Goal: Book appointment/travel/reservation

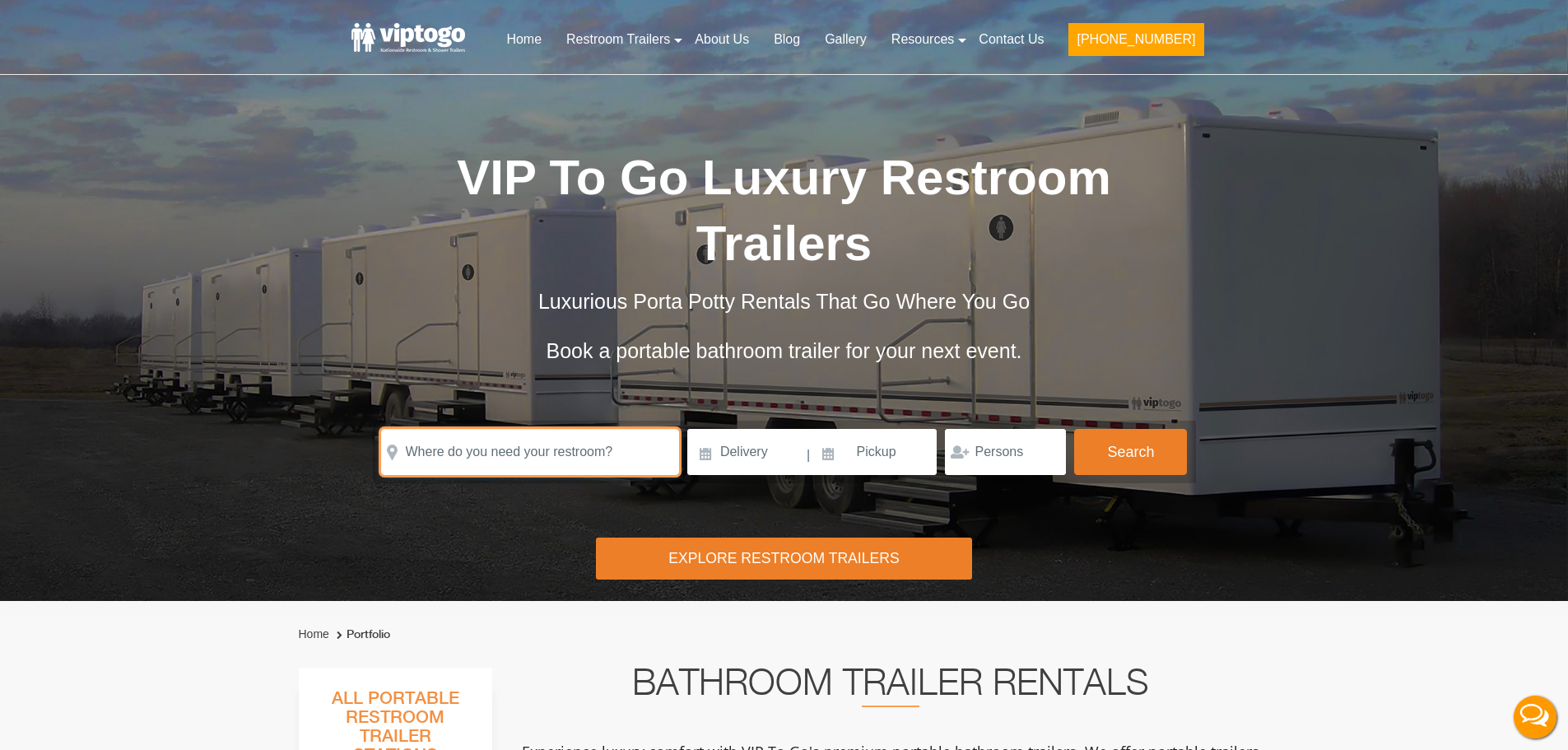
click at [479, 453] on input "text" at bounding box center [530, 452] width 298 height 46
paste input "[PERSON_NAME][GEOGRAPHIC_DATA], [GEOGRAPHIC_DATA]"
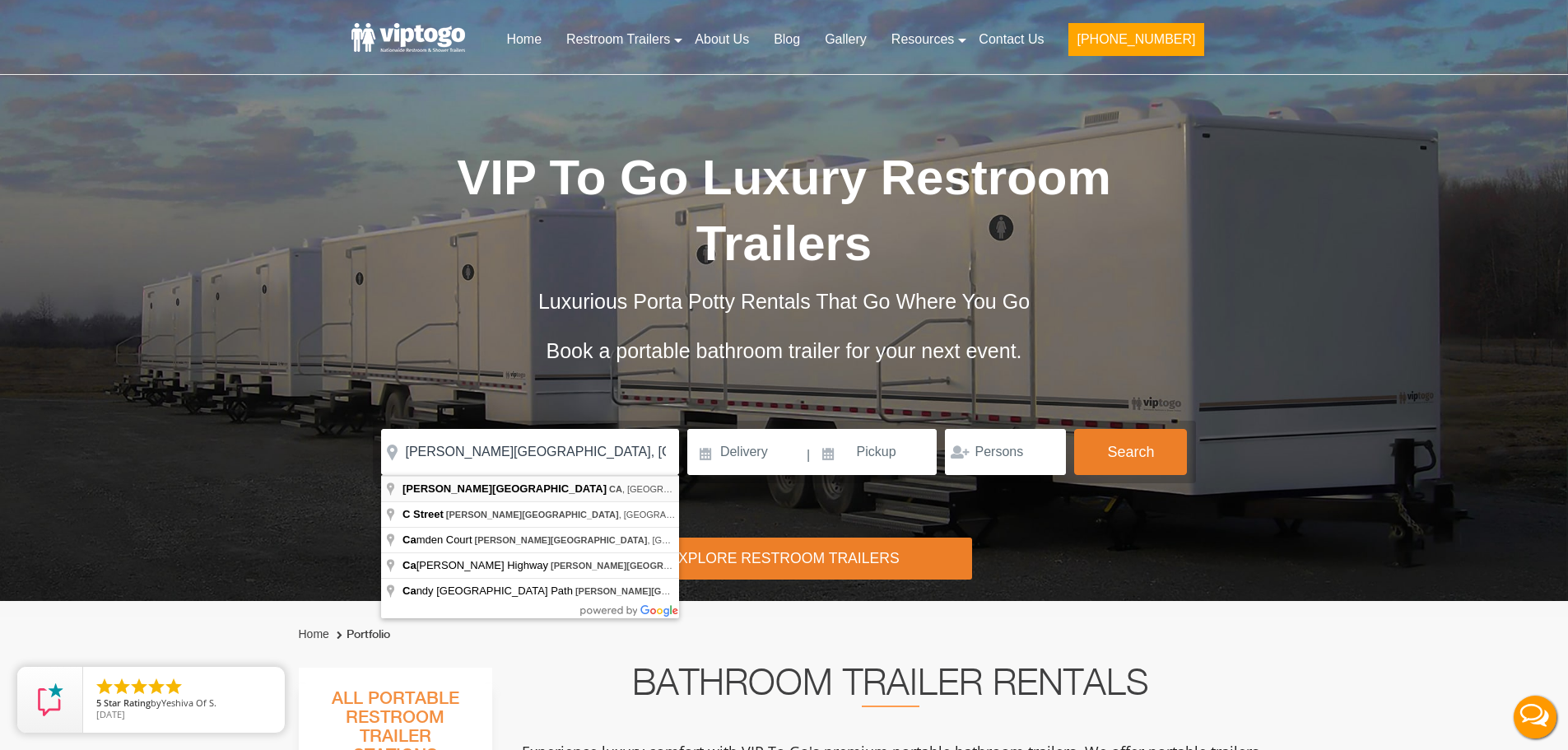
type input "[PERSON_NAME][GEOGRAPHIC_DATA], [GEOGRAPHIC_DATA], [GEOGRAPHIC_DATA]"
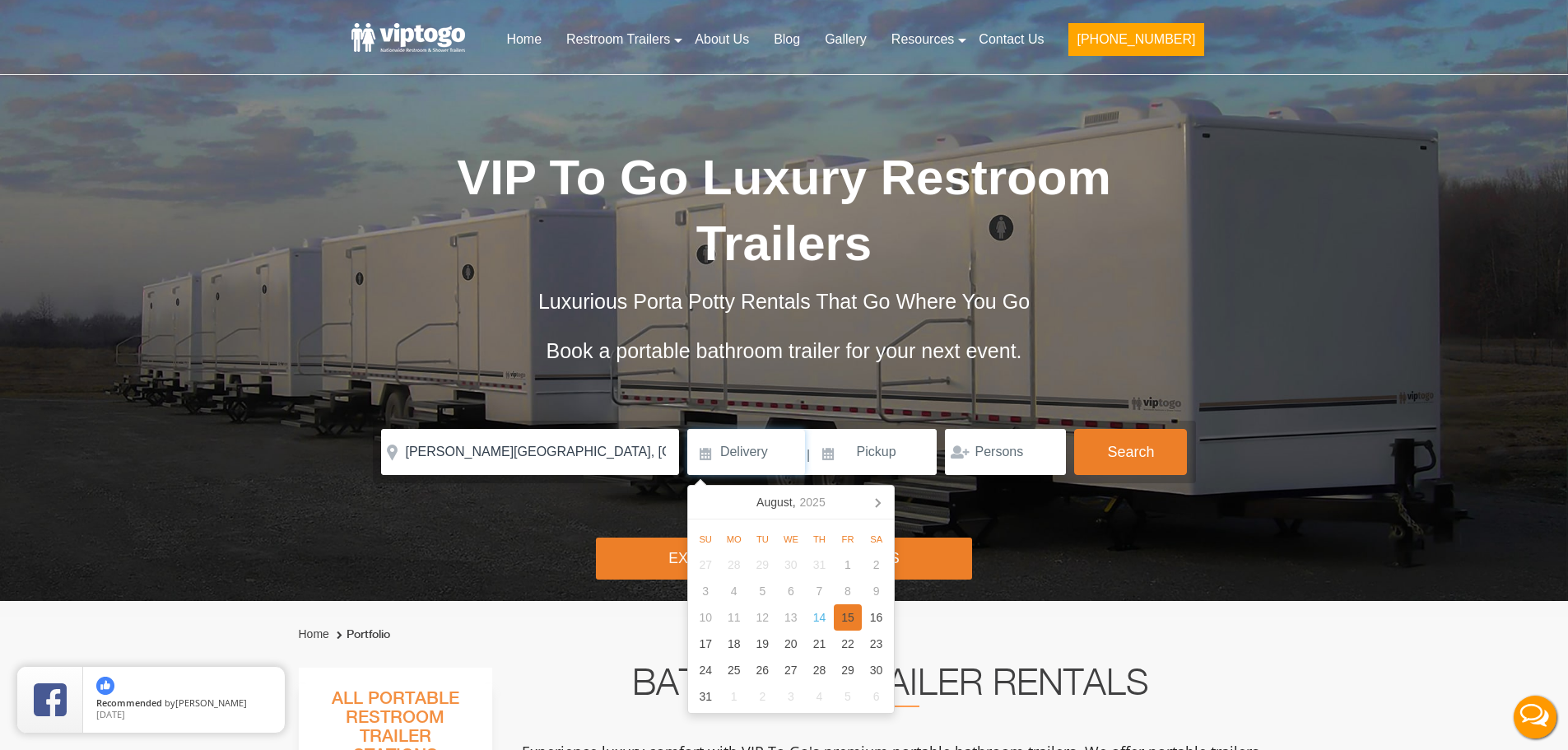
click at [850, 621] on div "15" at bounding box center [847, 617] width 29 height 27
type input "[DATE]"
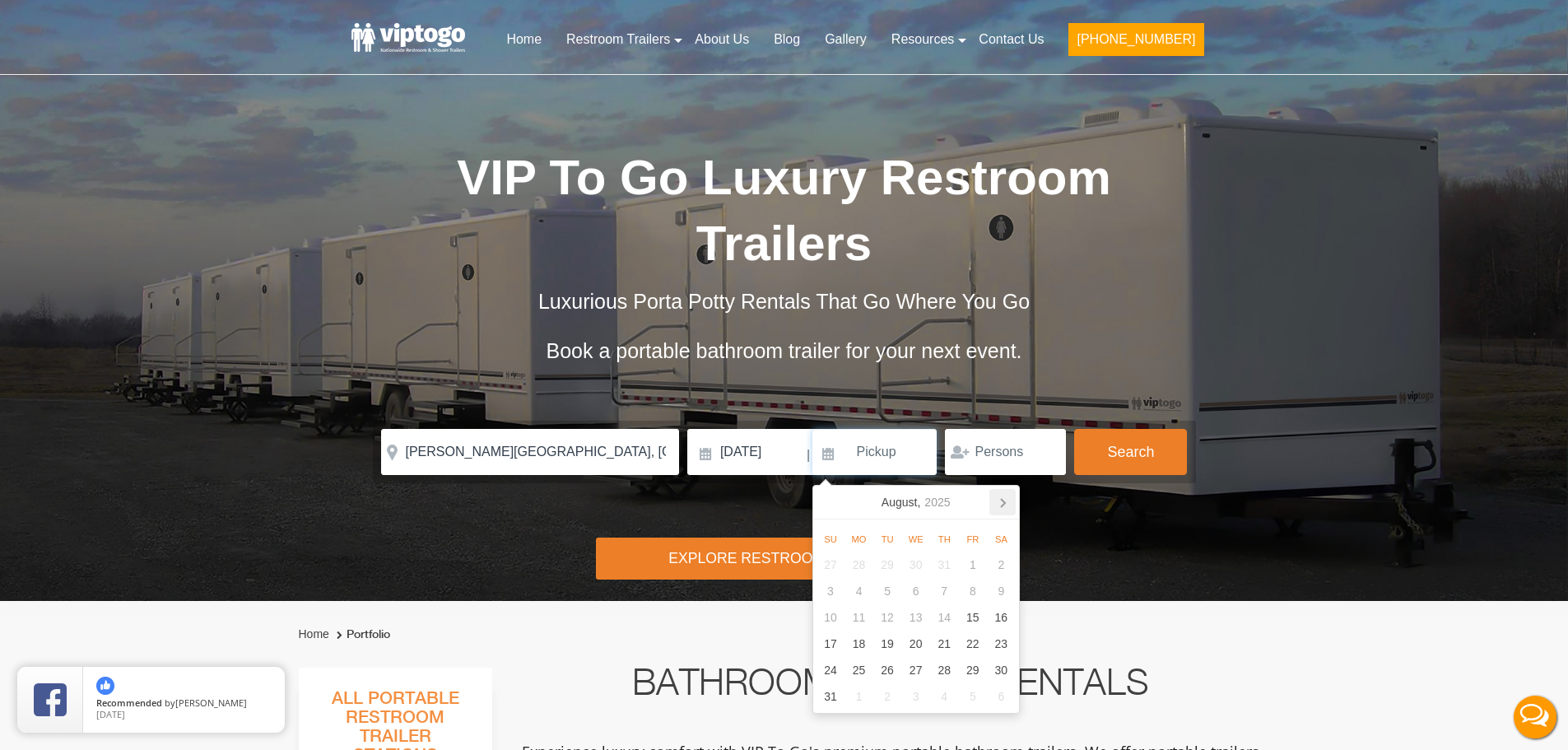
click at [1002, 505] on icon at bounding box center [1003, 503] width 4 height 8
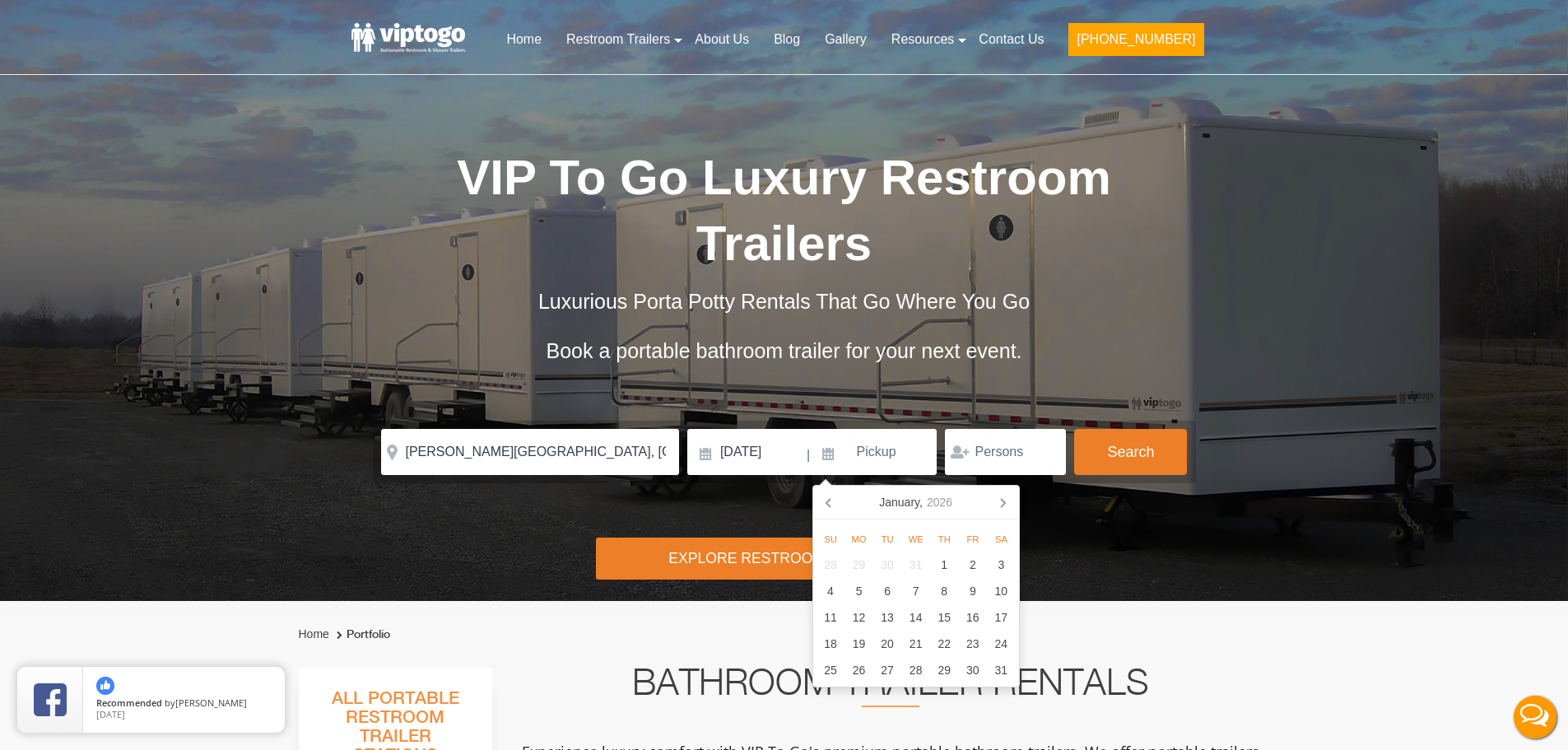
click at [1002, 505] on icon at bounding box center [1003, 503] width 4 height 8
click at [968, 650] on div "24" at bounding box center [972, 643] width 29 height 27
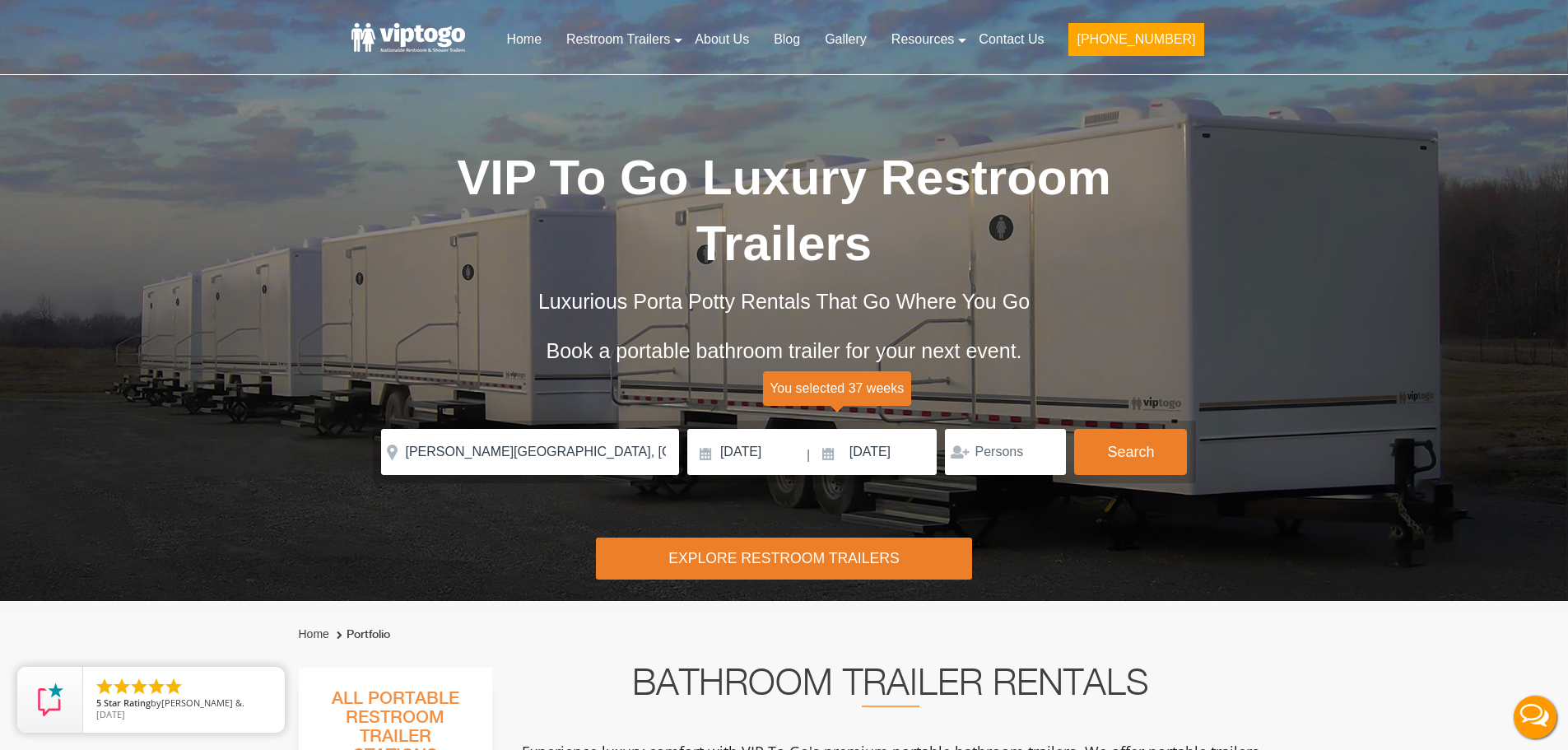
click at [1160, 428] on form "Please Input Valid address with zipcode Please Input Valid address with zipcode…" at bounding box center [784, 452] width 823 height 63
click at [882, 456] on input "[DATE]" at bounding box center [874, 452] width 125 height 46
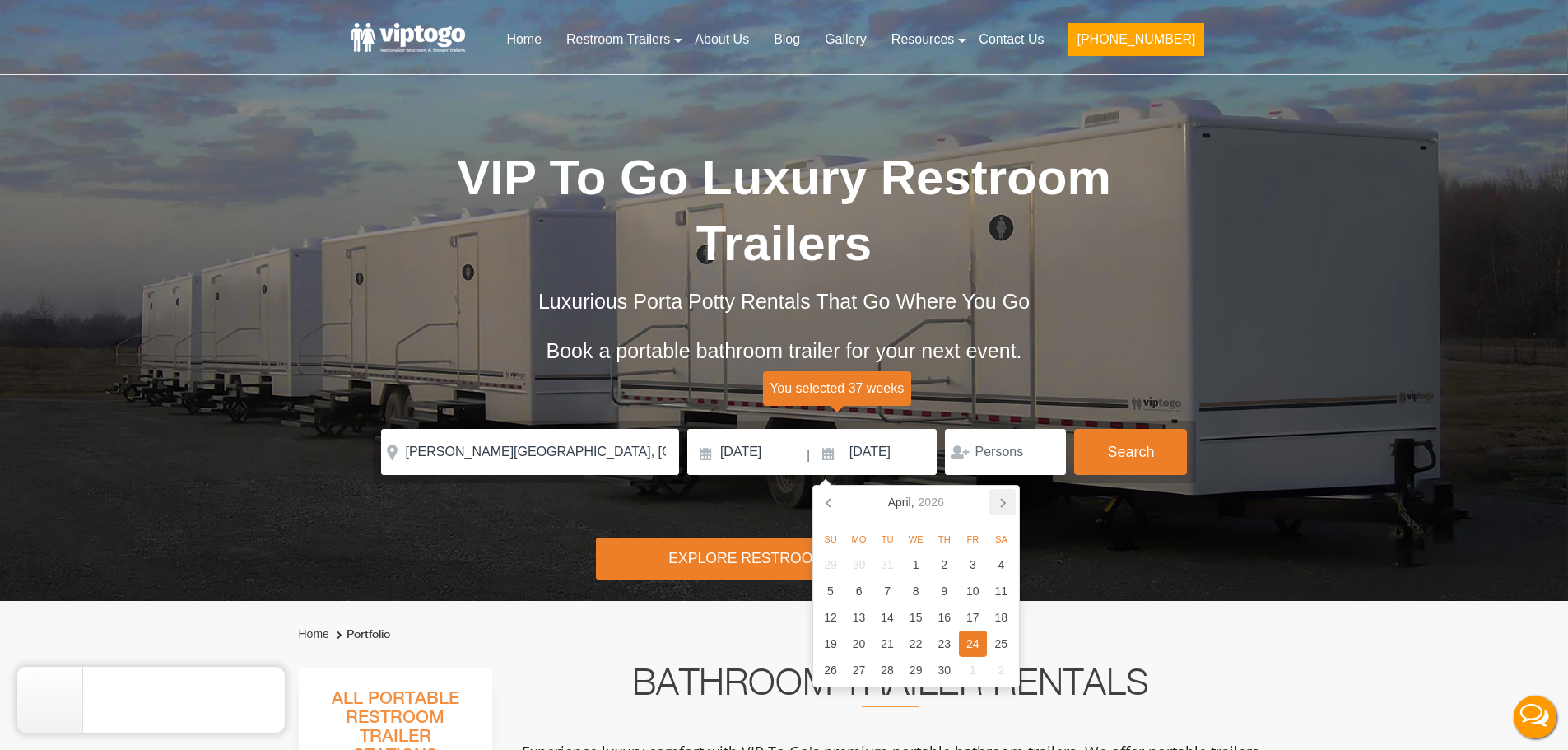
click at [996, 499] on icon at bounding box center [1002, 502] width 27 height 27
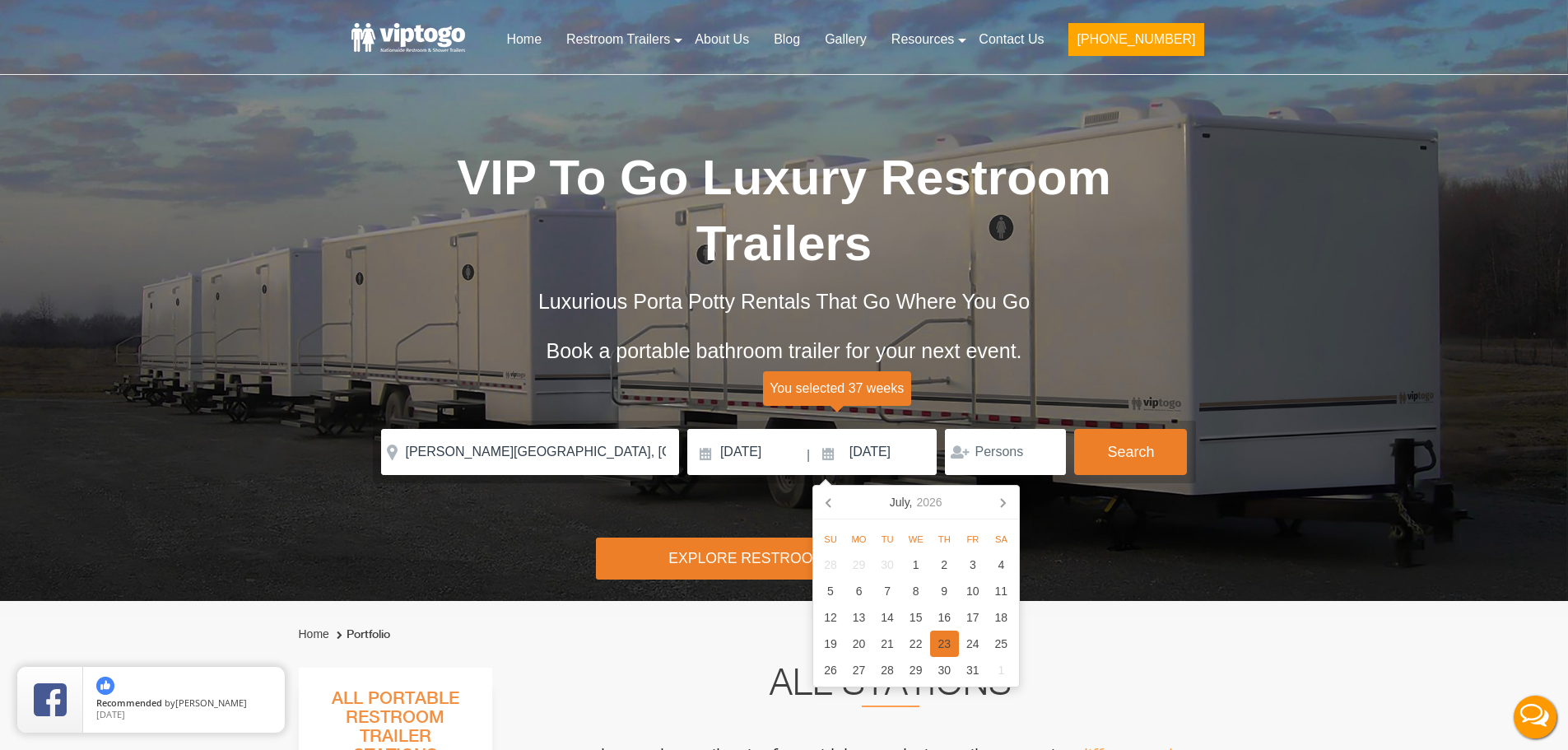
click at [950, 639] on div "23" at bounding box center [944, 643] width 29 height 27
type input "[DATE]"
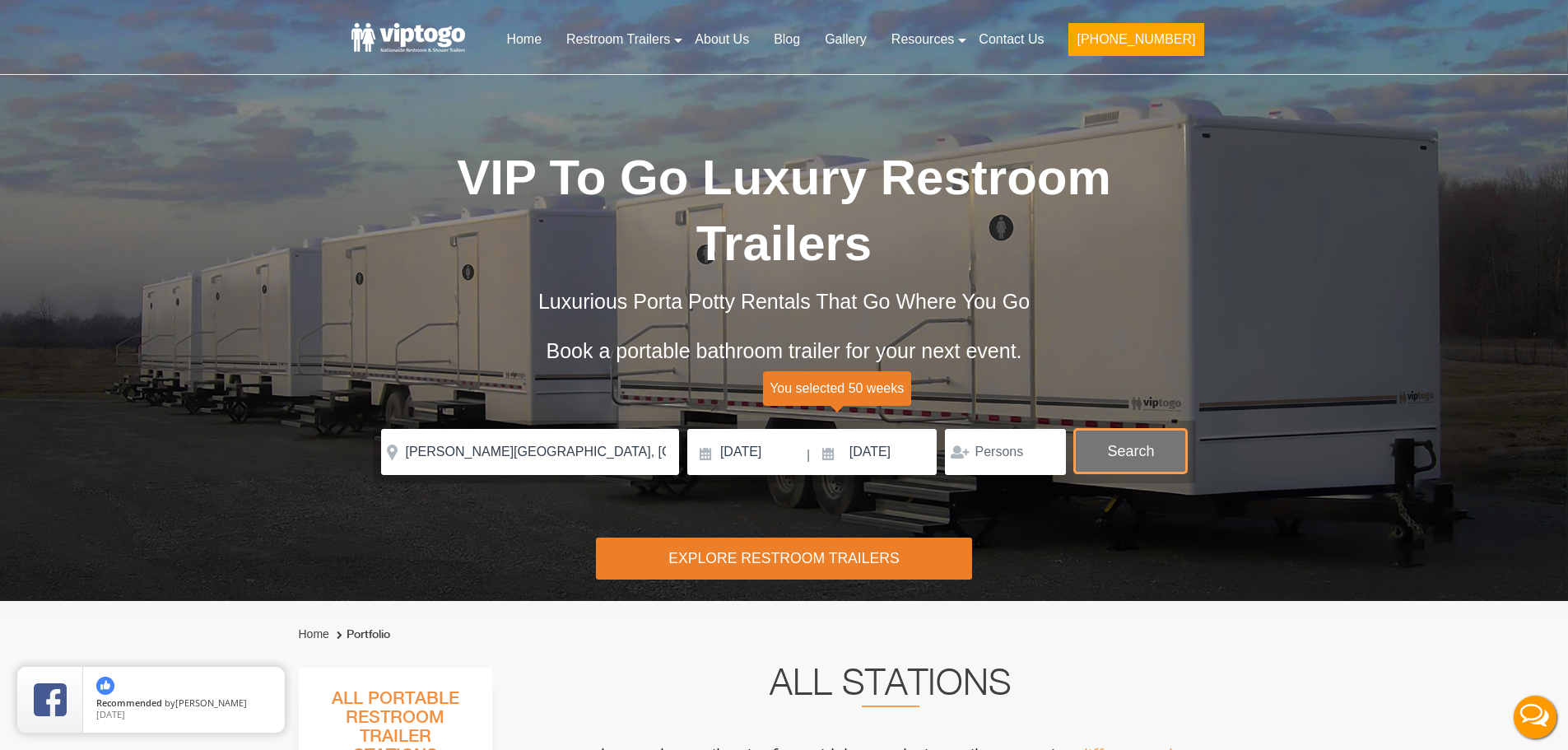
click at [1129, 431] on button "Search" at bounding box center [1130, 451] width 113 height 44
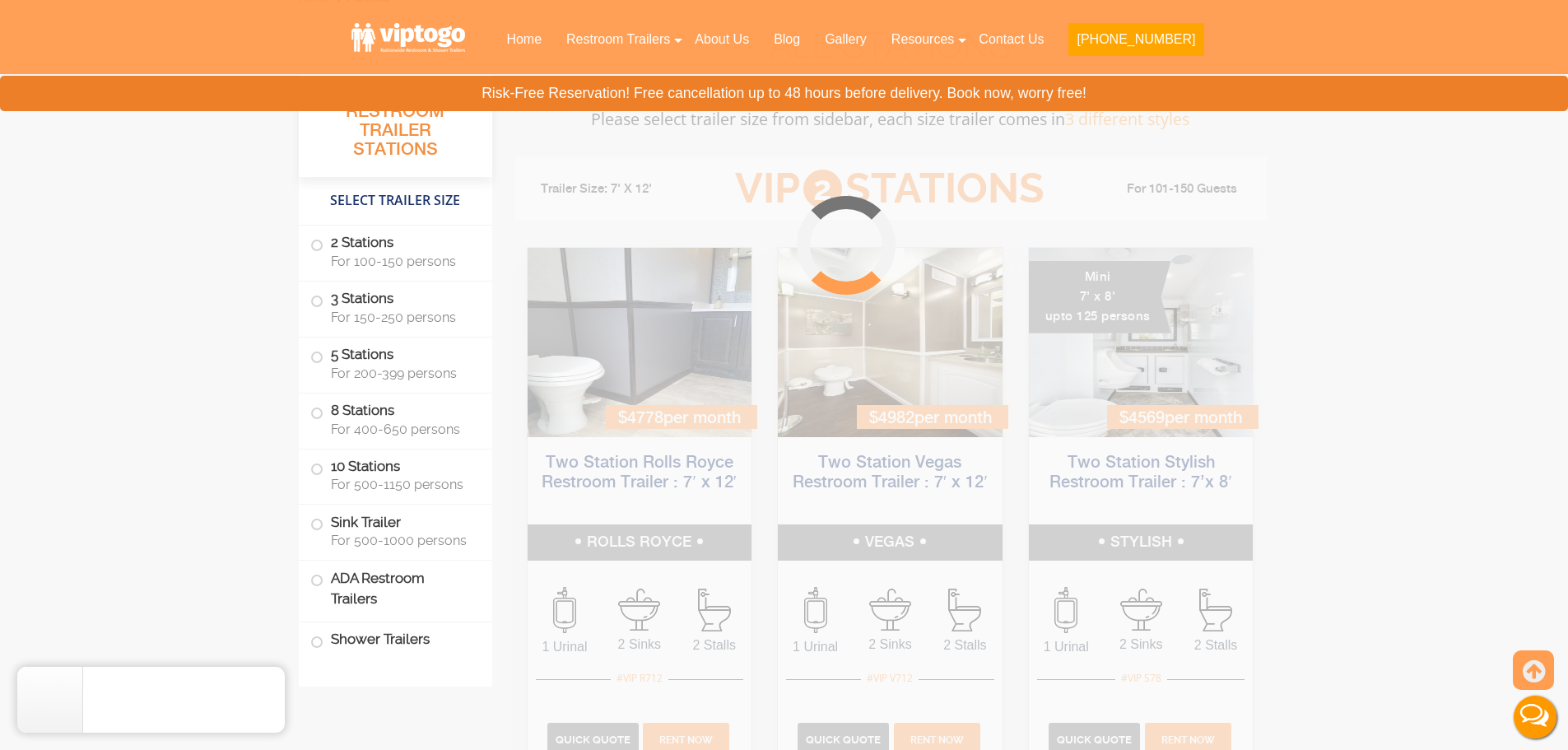
scroll to position [667, 0]
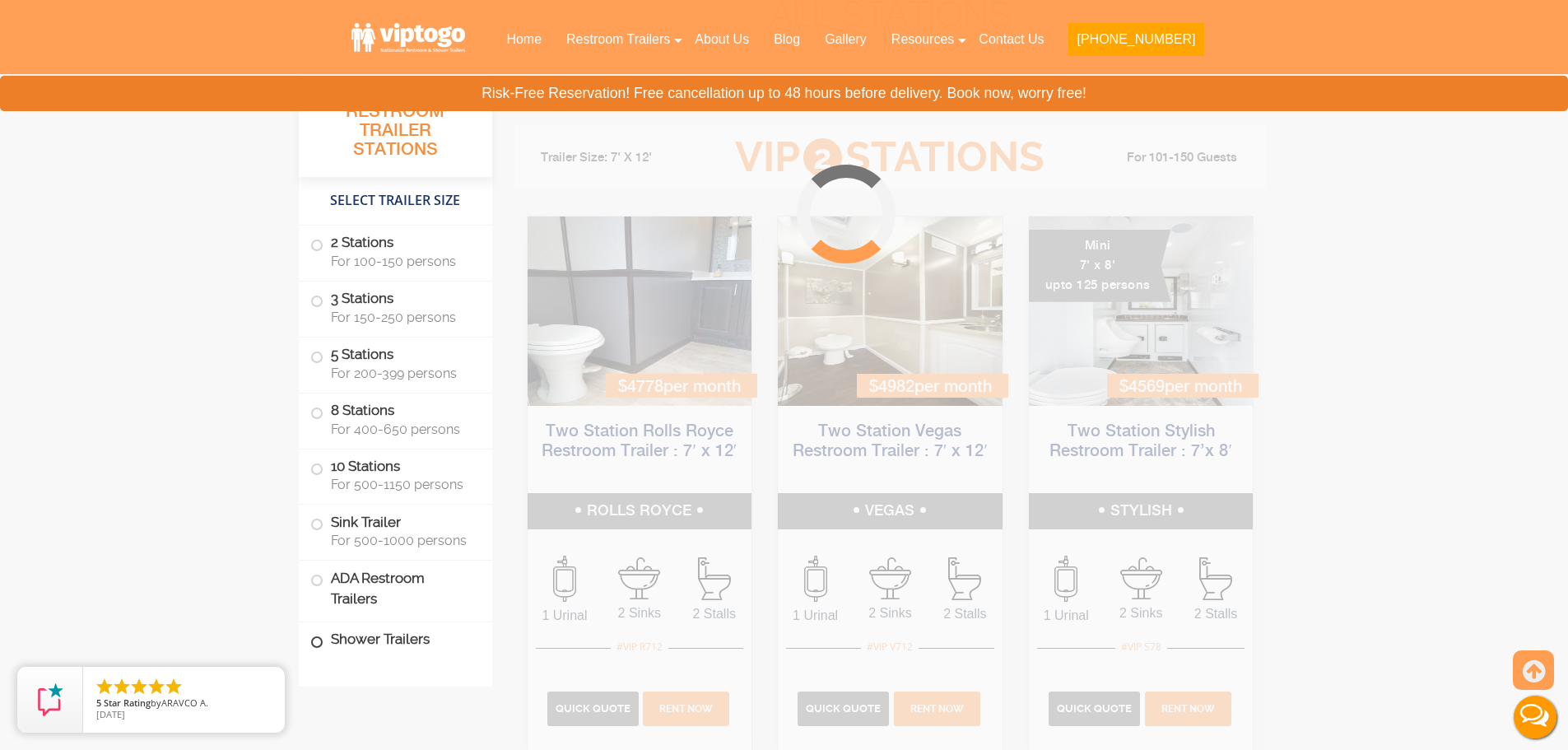
click at [314, 645] on span at bounding box center [317, 642] width 7 height 7
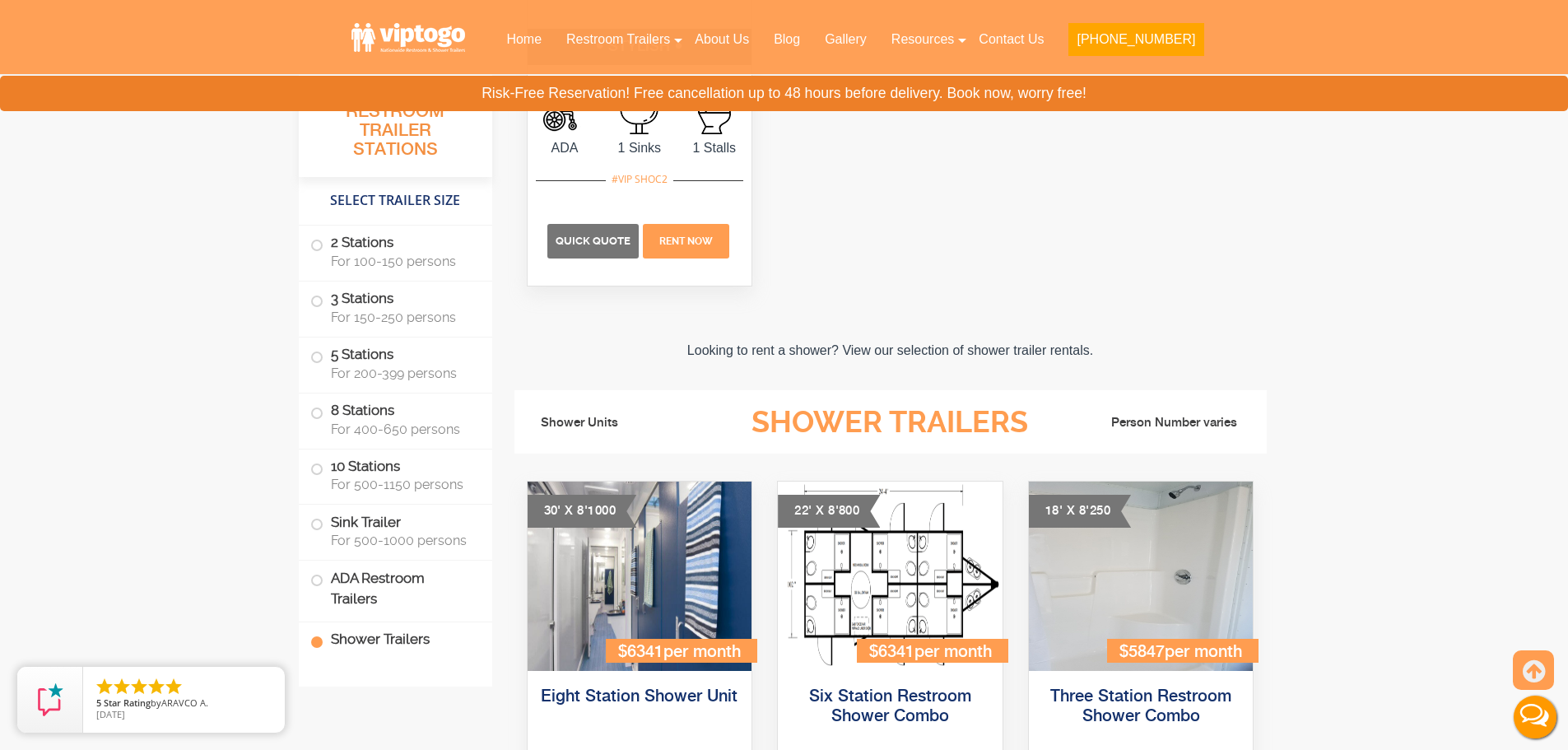
scroll to position [6953, 0]
